Goal: Task Accomplishment & Management: Manage account settings

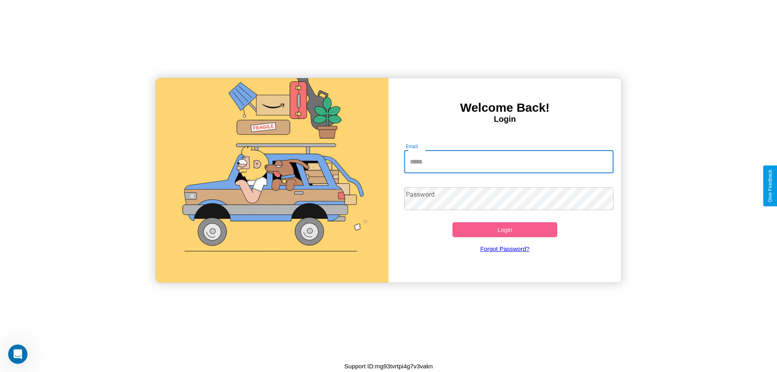
click at [509, 161] on input "Email" at bounding box center [509, 162] width 210 height 23
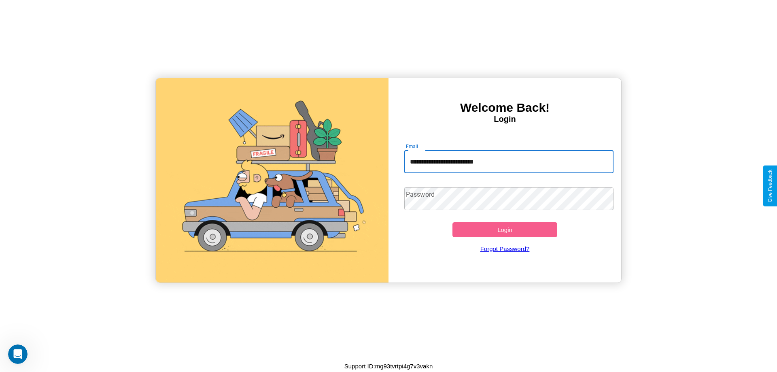
type input "**********"
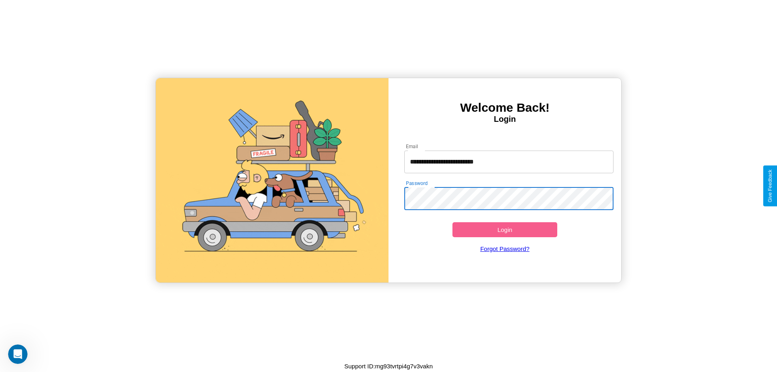
click at [505, 229] on button "Login" at bounding box center [505, 229] width 105 height 15
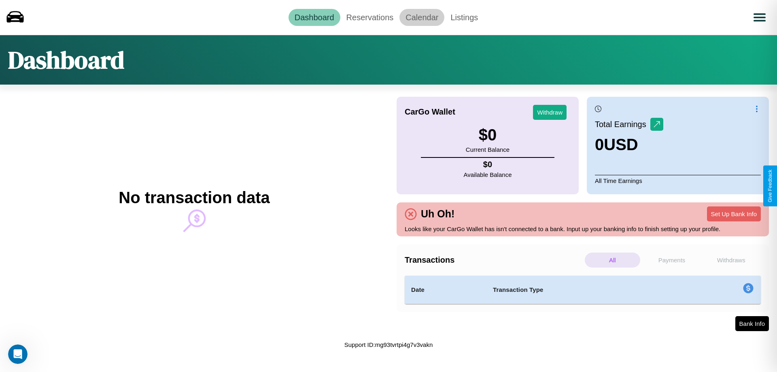
click at [422, 17] on link "Calendar" at bounding box center [421, 17] width 45 height 17
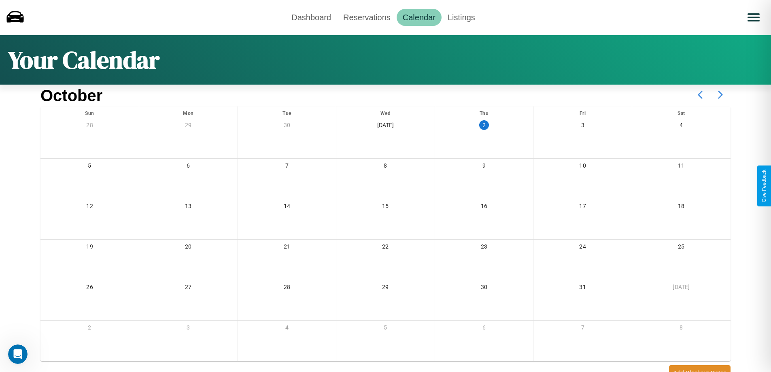
click at [720, 95] on icon at bounding box center [720, 95] width 20 height 20
click at [367, 17] on link "Reservations" at bounding box center [366, 17] width 59 height 17
